Goal: Use online tool/utility: Utilize a website feature to perform a specific function

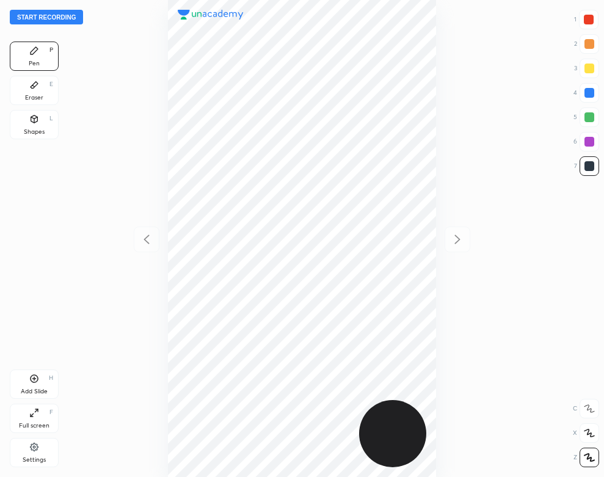
scroll to position [477, 409]
click at [78, 12] on button "Start recording" at bounding box center [46, 17] width 73 height 15
click at [588, 85] on div at bounding box center [590, 93] width 20 height 20
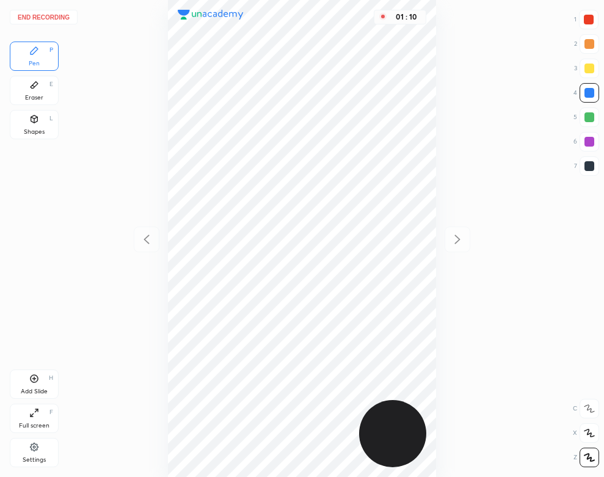
click at [44, 387] on div "Add Slide H" at bounding box center [34, 384] width 49 height 29
click at [28, 91] on div "Eraser E" at bounding box center [34, 90] width 49 height 29
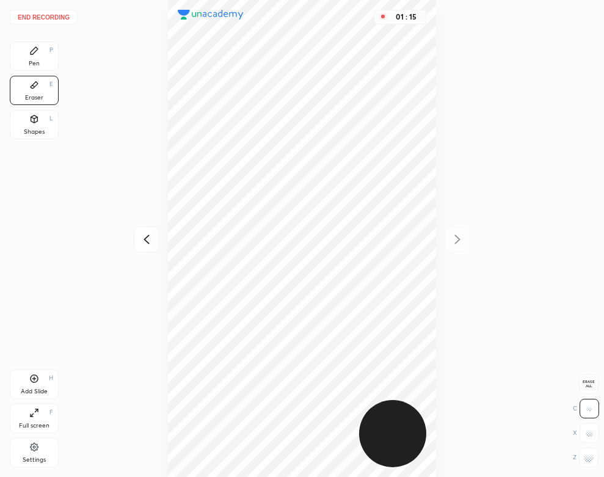
click at [34, 57] on div "Pen P" at bounding box center [34, 56] width 49 height 29
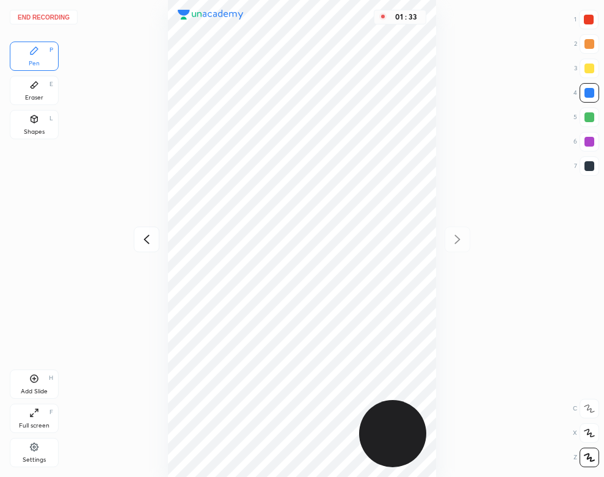
click at [31, 98] on div "Eraser" at bounding box center [34, 98] width 18 height 6
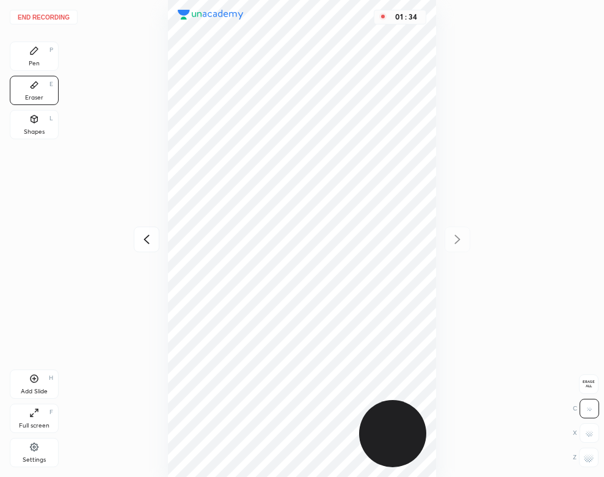
click at [44, 57] on div "Pen P" at bounding box center [34, 56] width 49 height 29
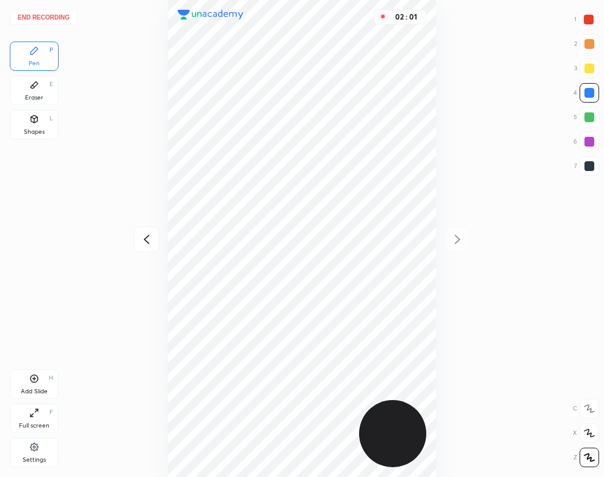
click at [151, 242] on icon at bounding box center [146, 239] width 15 height 15
click at [461, 239] on icon at bounding box center [457, 239] width 15 height 15
click at [147, 233] on icon at bounding box center [146, 239] width 15 height 15
click at [462, 240] on icon at bounding box center [457, 239] width 15 height 15
click at [143, 239] on icon at bounding box center [146, 239] width 15 height 15
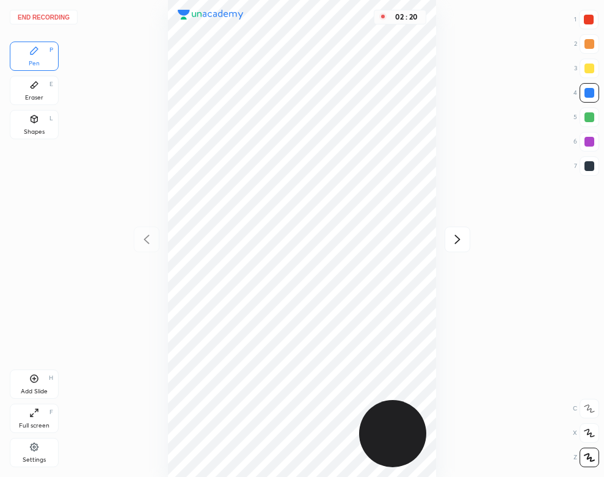
click at [448, 238] on div at bounding box center [458, 240] width 26 height 26
click at [48, 16] on button "End recording" at bounding box center [44, 17] width 68 height 15
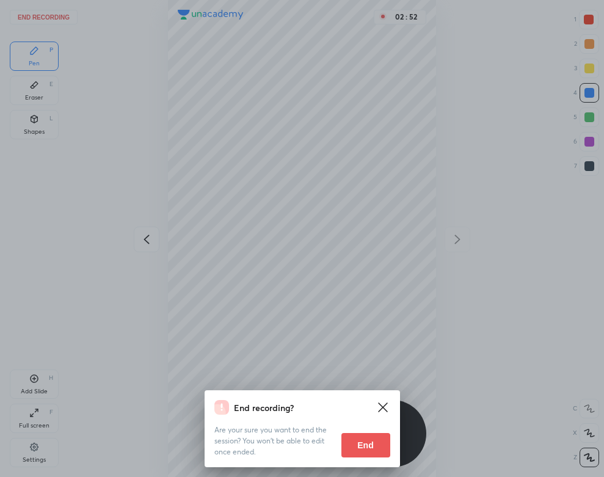
click at [366, 445] on button "End" at bounding box center [365, 445] width 49 height 24
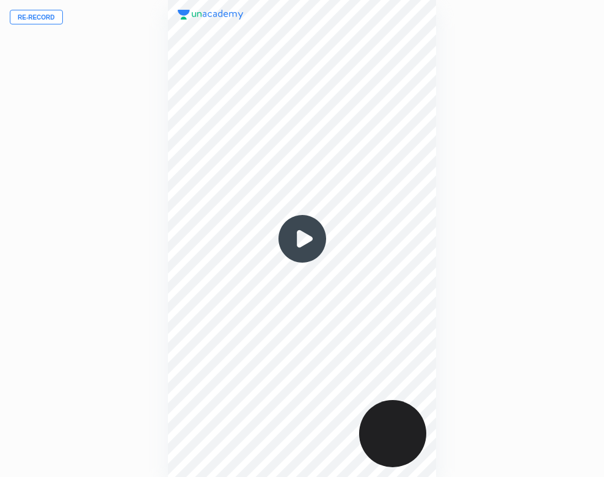
click at [306, 234] on img at bounding box center [302, 238] width 59 height 59
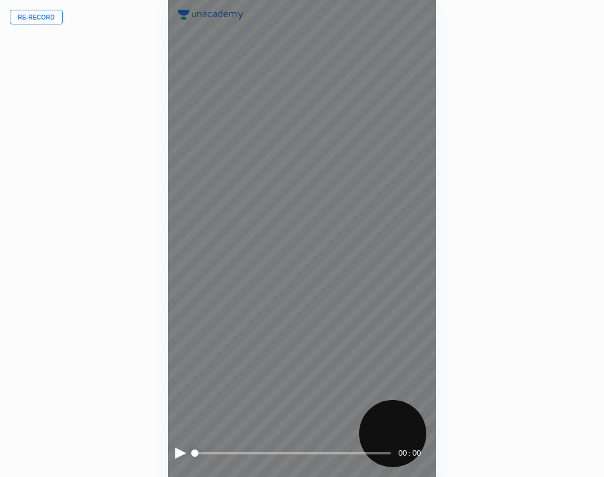
click at [177, 452] on div at bounding box center [180, 453] width 11 height 11
